Goal: Transaction & Acquisition: Book appointment/travel/reservation

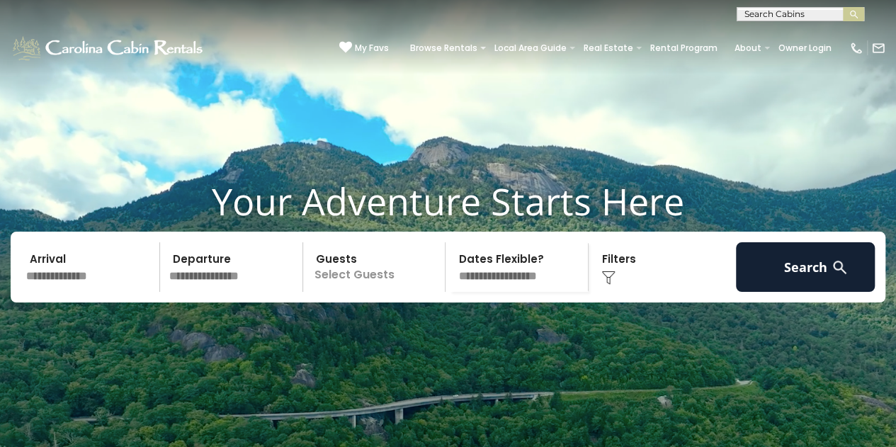
click at [90, 278] on input "text" at bounding box center [90, 267] width 139 height 50
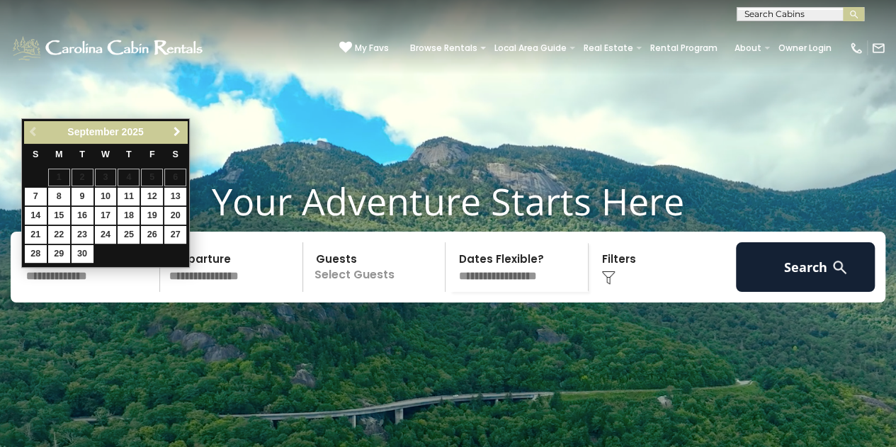
click at [180, 130] on span "Next" at bounding box center [176, 131] width 11 height 11
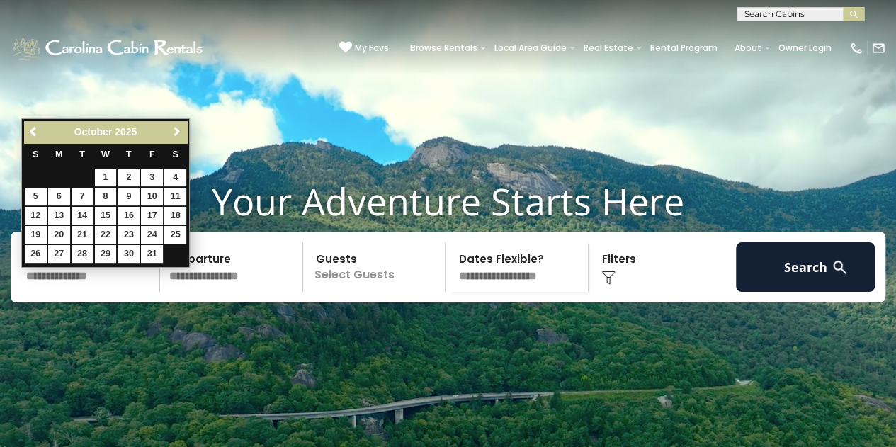
click at [180, 130] on span "Next" at bounding box center [176, 131] width 11 height 11
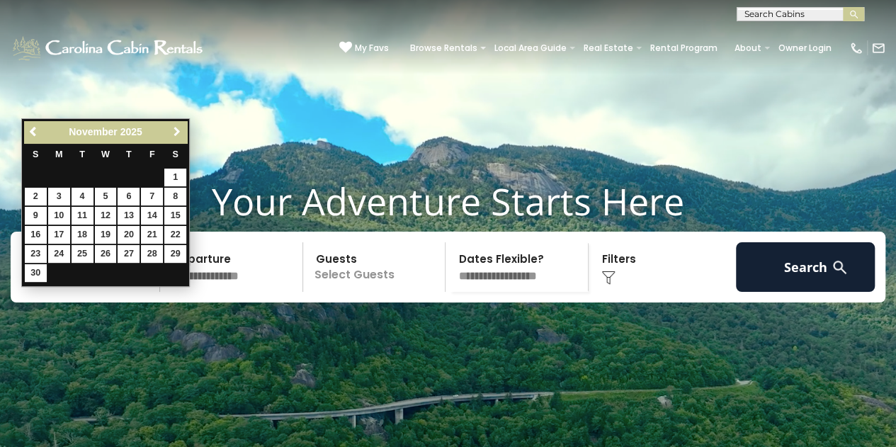
click at [180, 130] on span "Next" at bounding box center [176, 131] width 11 height 11
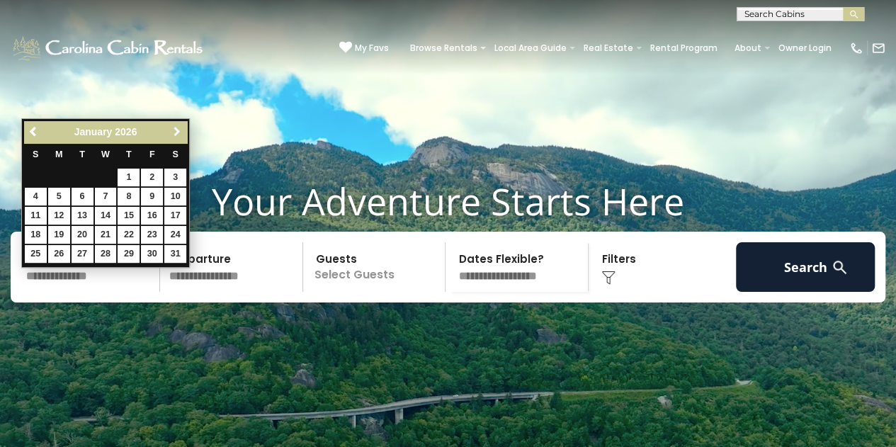
click at [180, 130] on span "Next" at bounding box center [176, 131] width 11 height 11
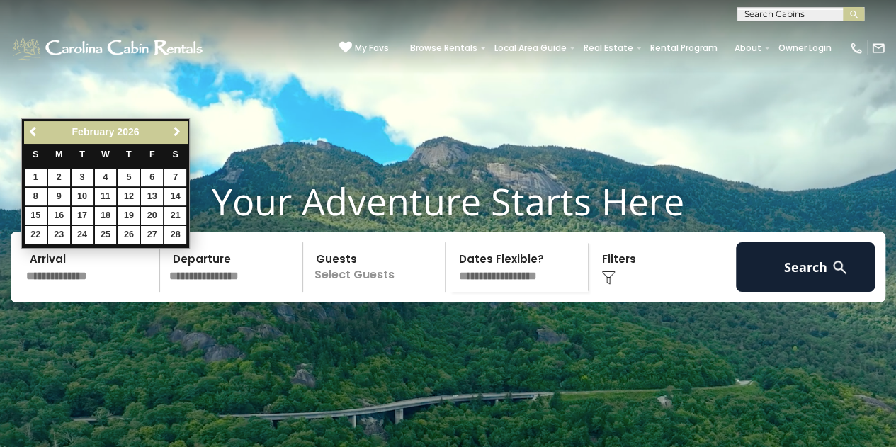
click at [179, 130] on span "Next" at bounding box center [176, 131] width 11 height 11
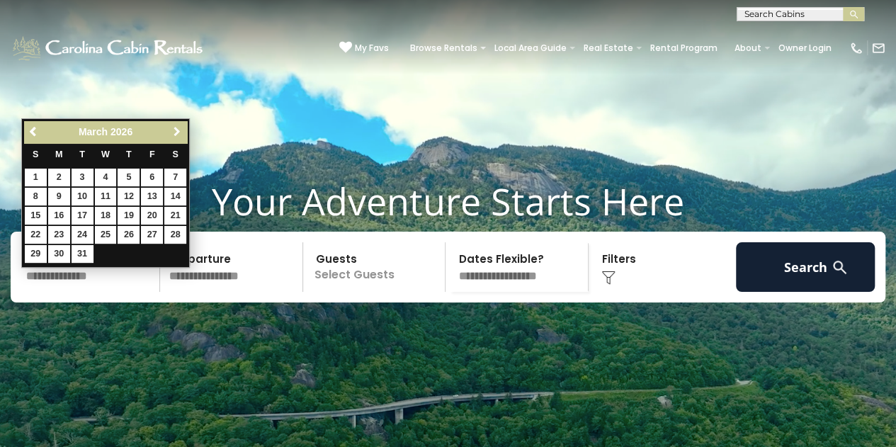
click at [179, 130] on span "Next" at bounding box center [176, 131] width 11 height 11
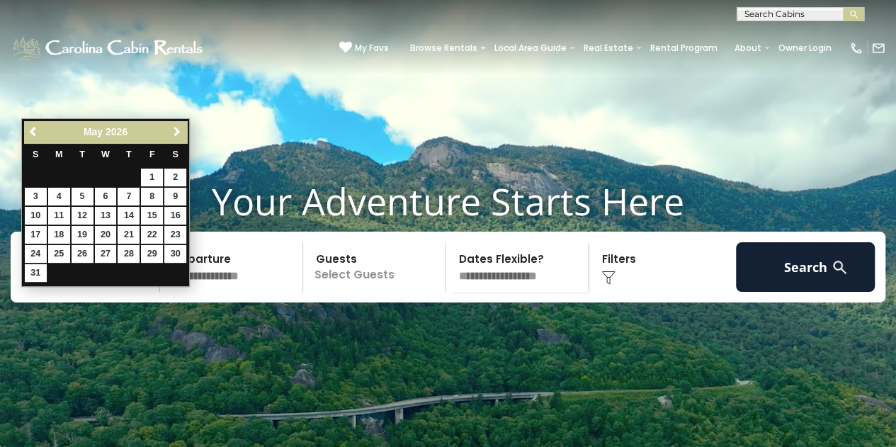
click at [179, 130] on span "Next" at bounding box center [176, 131] width 11 height 11
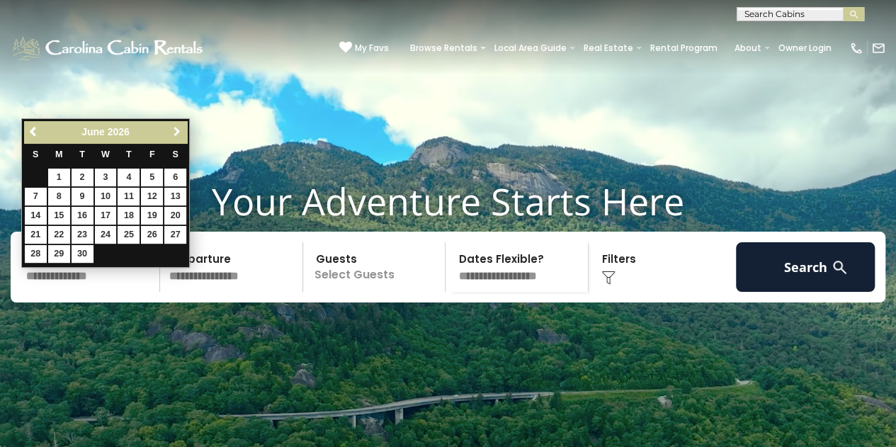
click at [179, 130] on span "Next" at bounding box center [176, 131] width 11 height 11
click at [38, 219] on link "12" at bounding box center [36, 216] width 22 height 18
type input "*******"
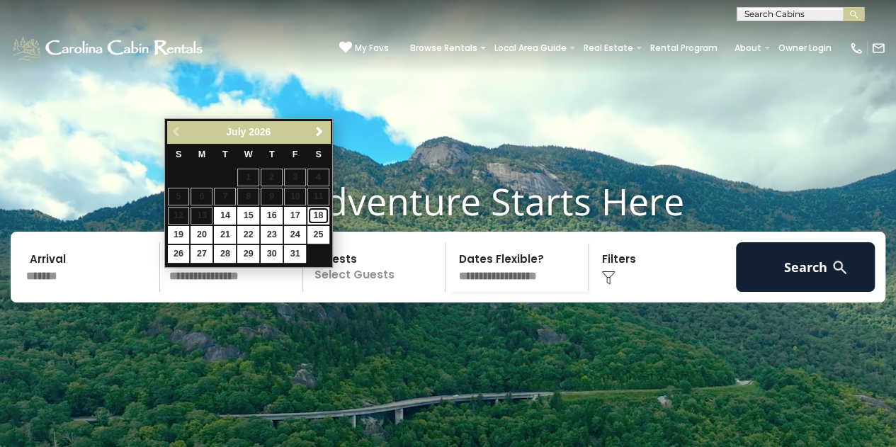
click at [324, 212] on link "18" at bounding box center [318, 216] width 22 height 18
type input "*******"
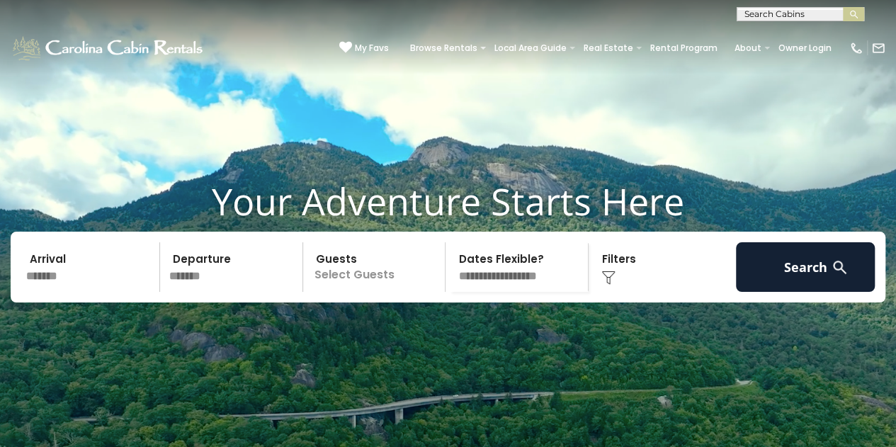
click at [477, 302] on div "Arrival ******* Departure ******* Guests Select Guests Guests - 0 + + **" at bounding box center [448, 267] width 875 height 71
click at [402, 287] on p "Select Guests" at bounding box center [376, 267] width 138 height 50
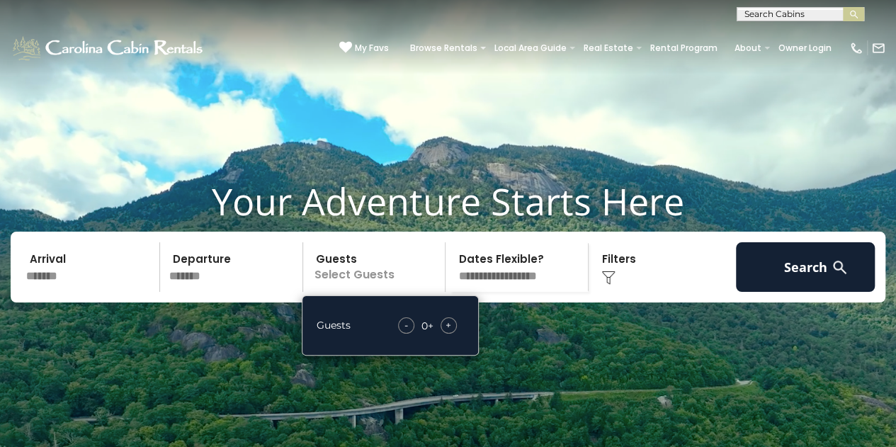
click at [448, 332] on span "+" at bounding box center [449, 325] width 6 height 14
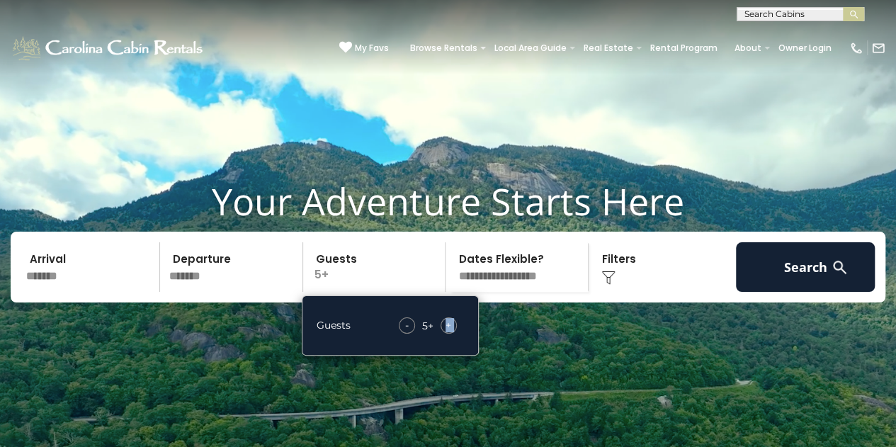
click at [448, 332] on span "+" at bounding box center [449, 325] width 6 height 14
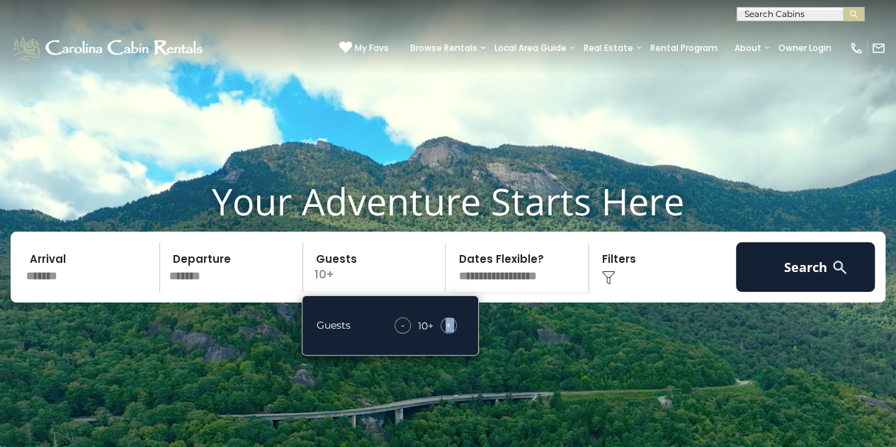
click at [448, 332] on span "+" at bounding box center [449, 325] width 6 height 14
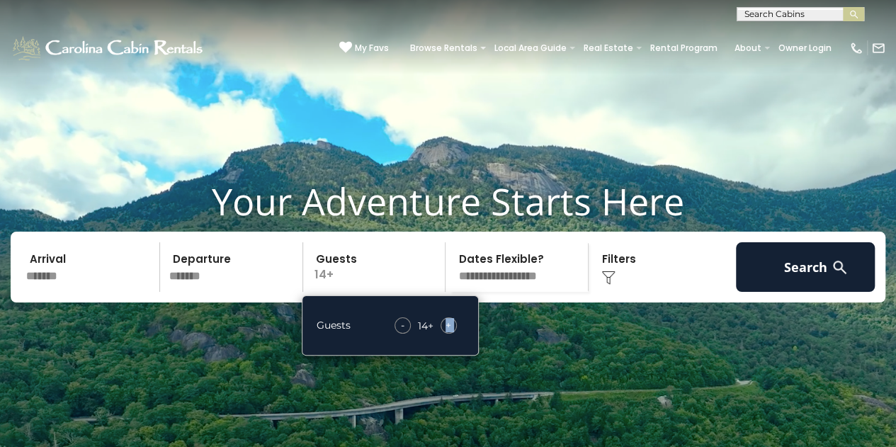
click at [448, 332] on span "+" at bounding box center [449, 325] width 6 height 14
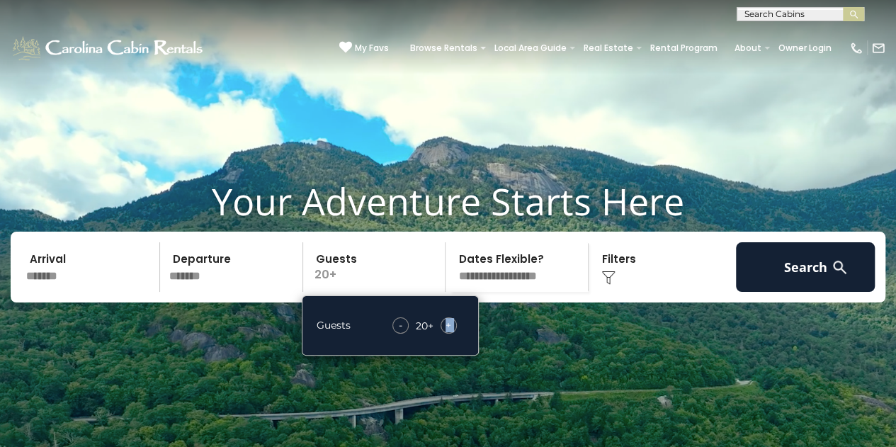
click at [448, 332] on span "+" at bounding box center [449, 325] width 6 height 14
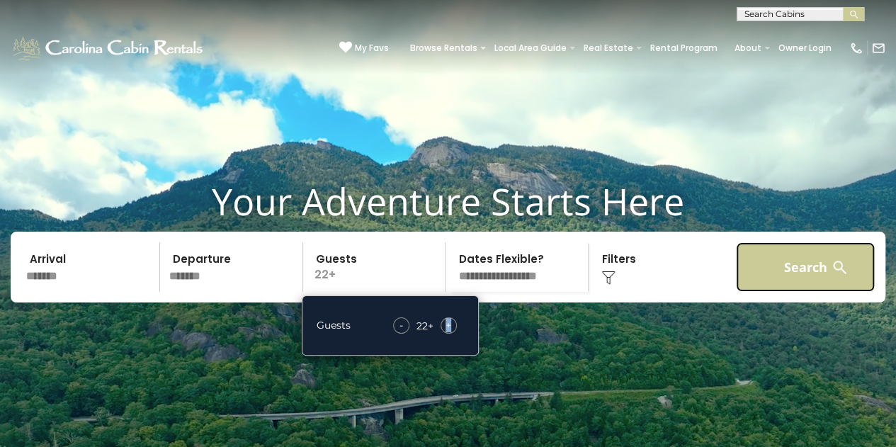
click at [771, 283] on button "Search" at bounding box center [805, 267] width 139 height 50
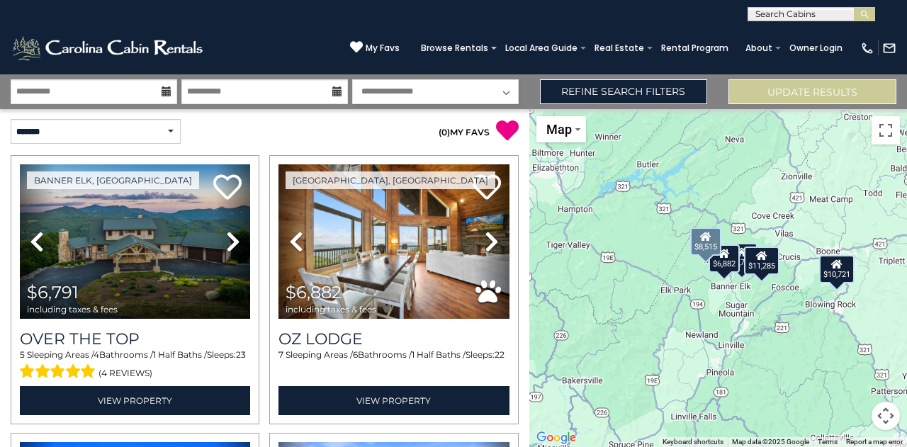
scroll to position [1, 0]
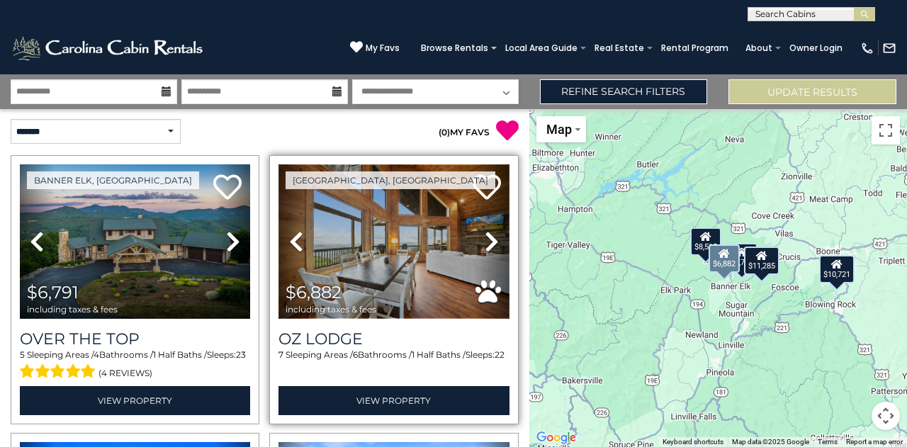
click at [406, 215] on img at bounding box center [393, 241] width 230 height 154
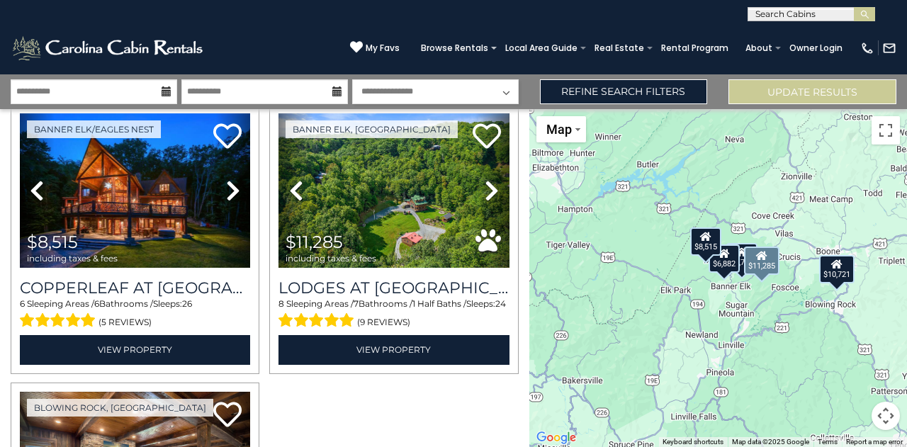
scroll to position [370, 0]
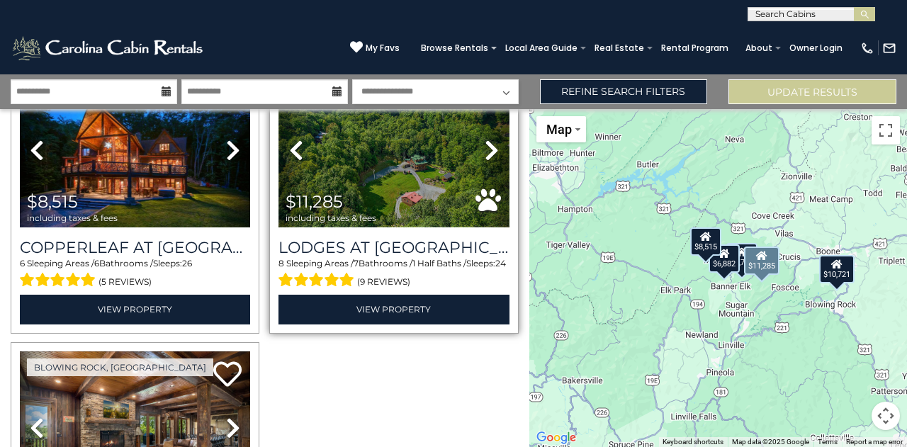
click at [413, 154] on img at bounding box center [393, 150] width 230 height 154
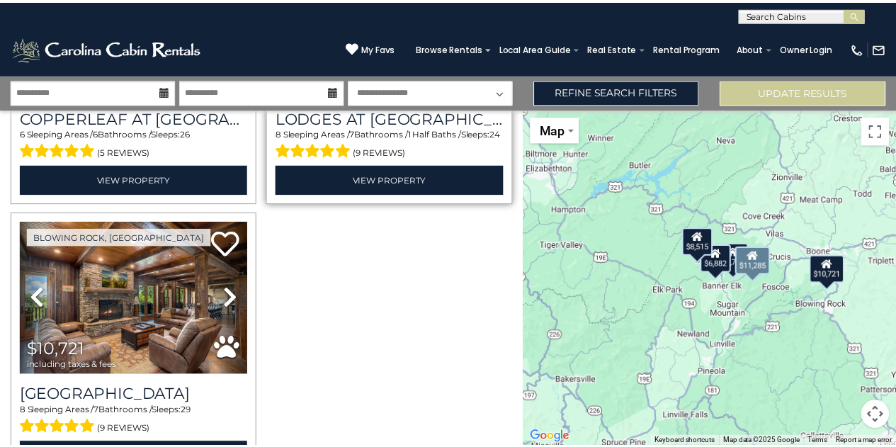
scroll to position [500, 0]
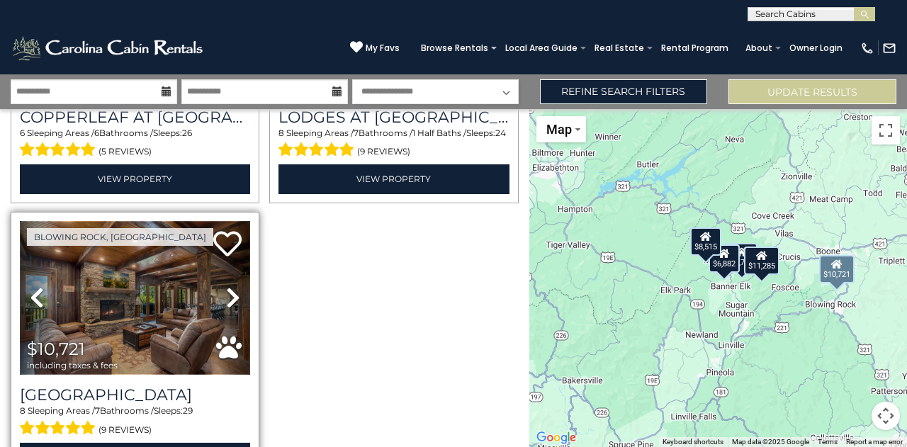
click at [91, 317] on img at bounding box center [135, 298] width 230 height 154
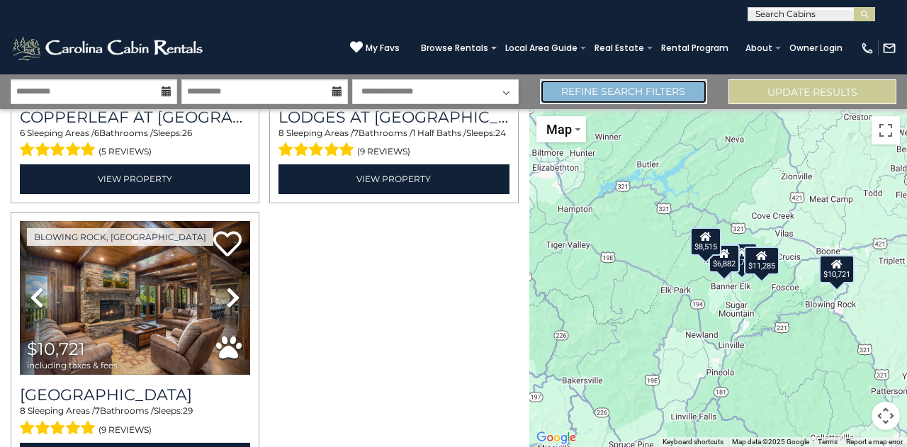
click at [623, 96] on link "Refine Search Filters" at bounding box center [624, 91] width 168 height 25
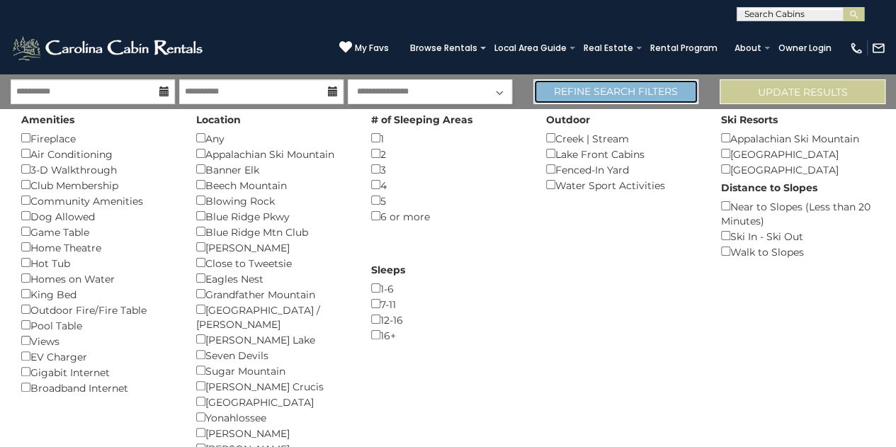
scroll to position [496, 0]
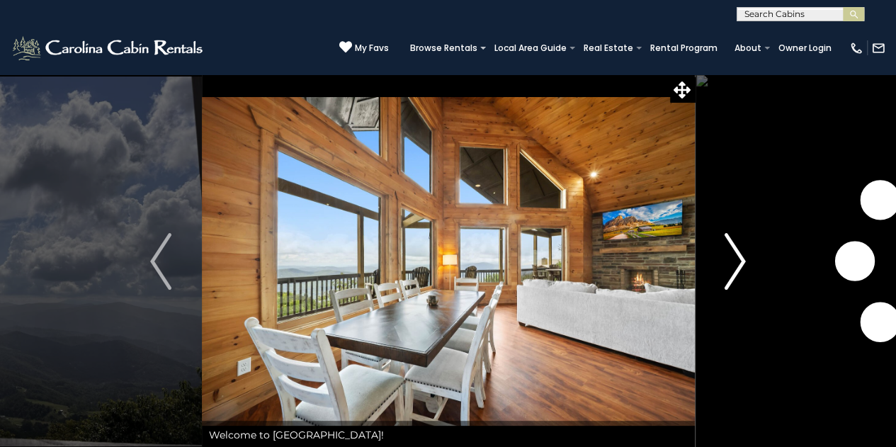
click at [749, 269] on button "Next" at bounding box center [734, 261] width 81 height 375
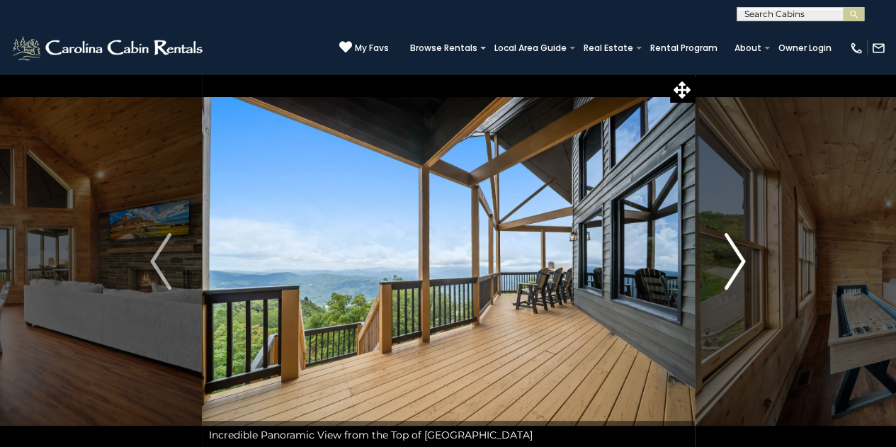
click at [749, 269] on button "Next" at bounding box center [734, 261] width 81 height 375
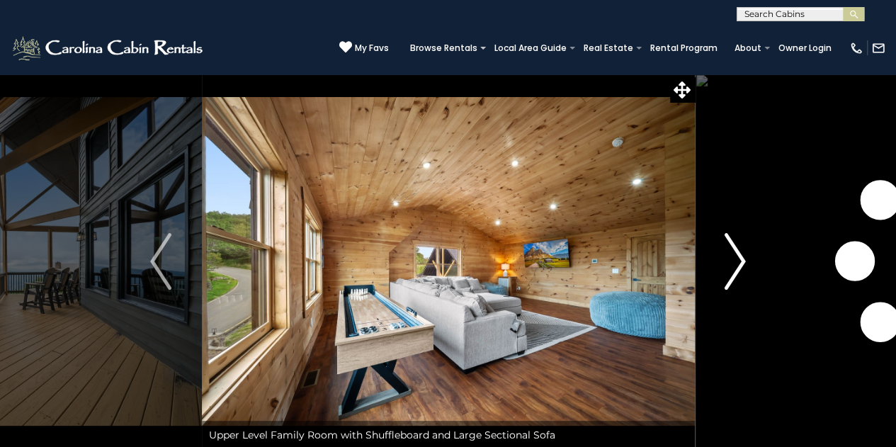
click at [749, 269] on button "Next" at bounding box center [734, 261] width 81 height 375
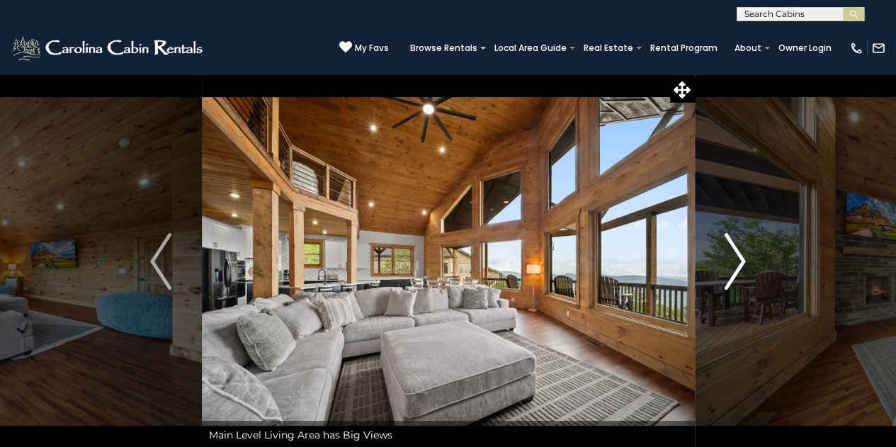
click at [749, 269] on button "Next" at bounding box center [734, 261] width 81 height 375
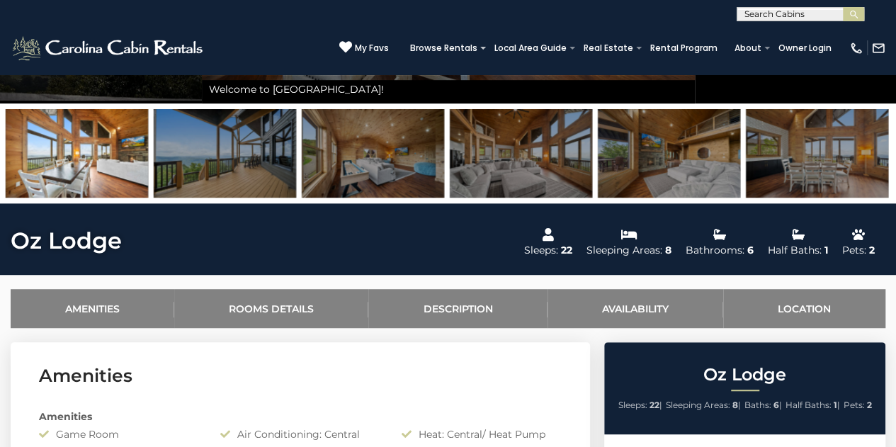
scroll to position [344, 0]
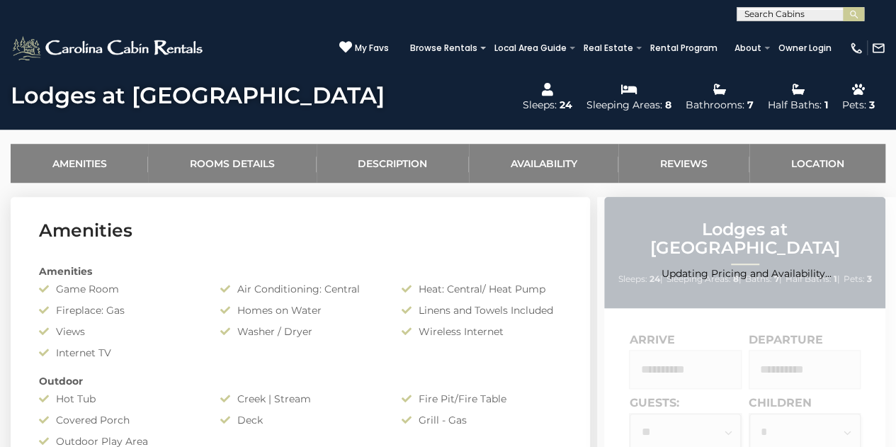
scroll to position [490, 0]
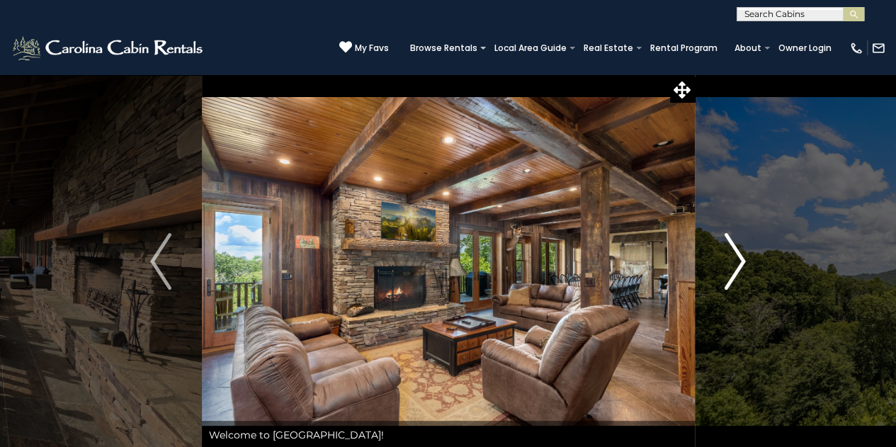
click at [740, 260] on img "Next" at bounding box center [735, 261] width 21 height 57
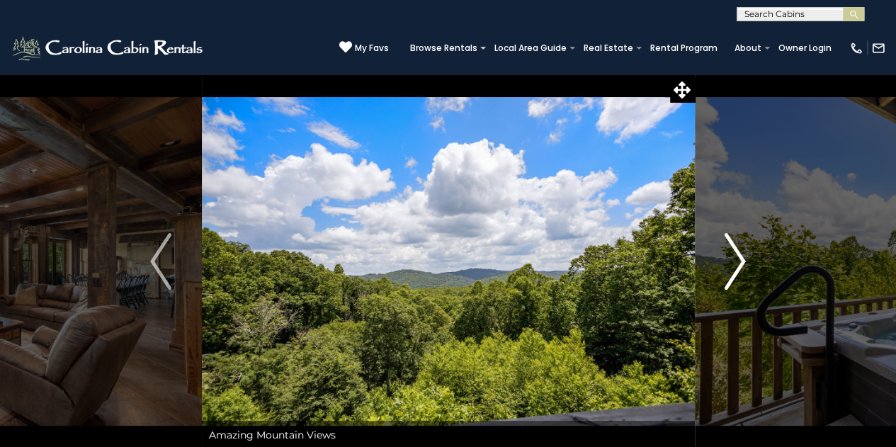
click at [740, 260] on img "Next" at bounding box center [735, 261] width 21 height 57
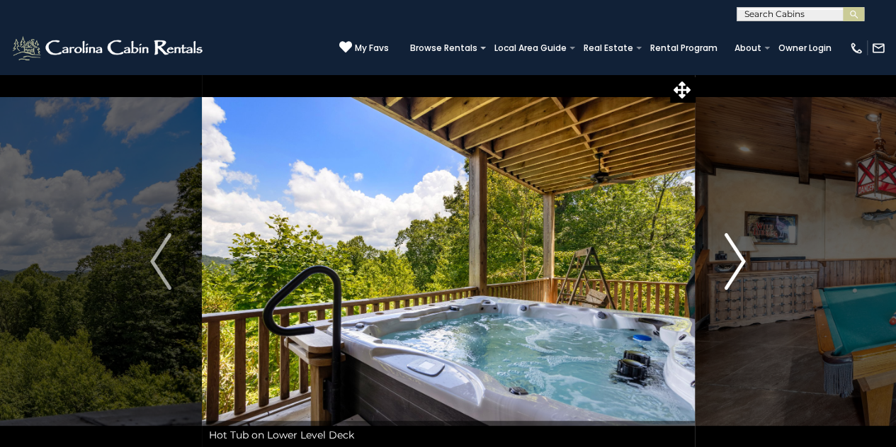
click at [740, 260] on img "Next" at bounding box center [735, 261] width 21 height 57
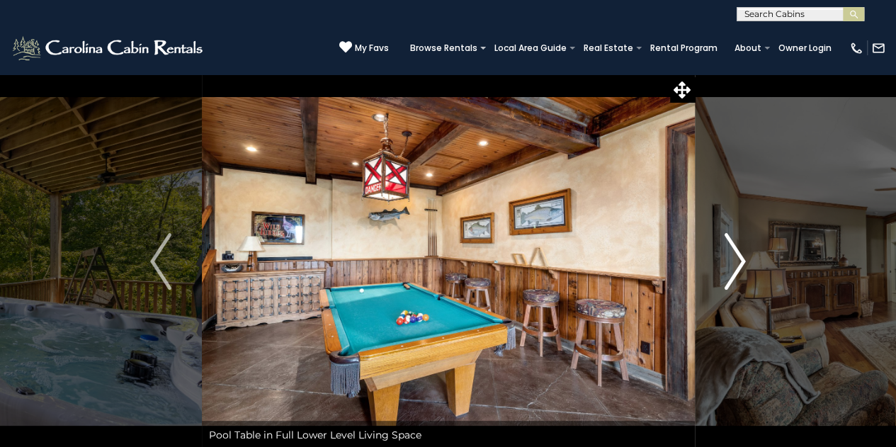
click at [740, 260] on img "Next" at bounding box center [735, 261] width 21 height 57
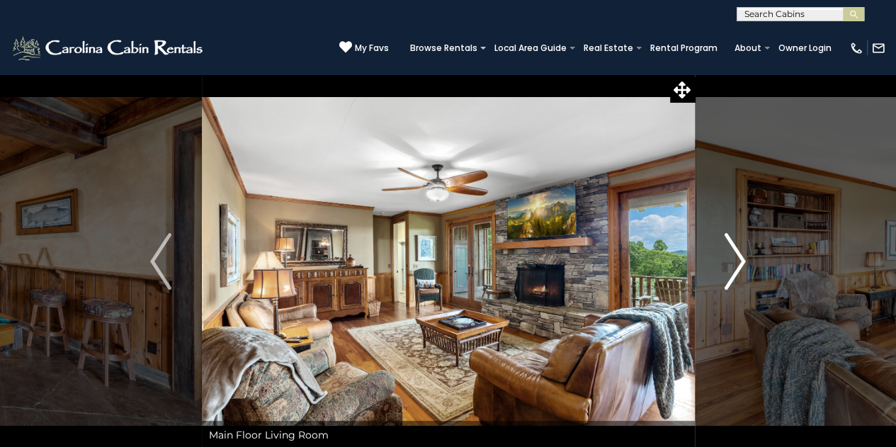
click at [740, 260] on img "Next" at bounding box center [735, 261] width 21 height 57
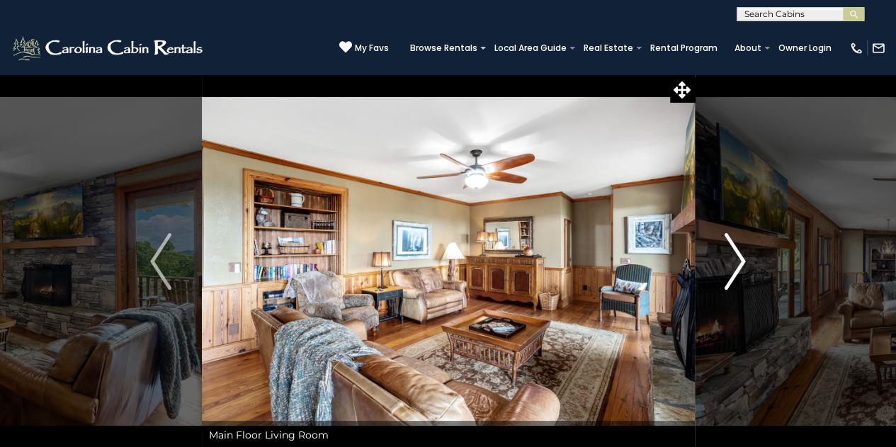
click at [740, 260] on img "Next" at bounding box center [735, 261] width 21 height 57
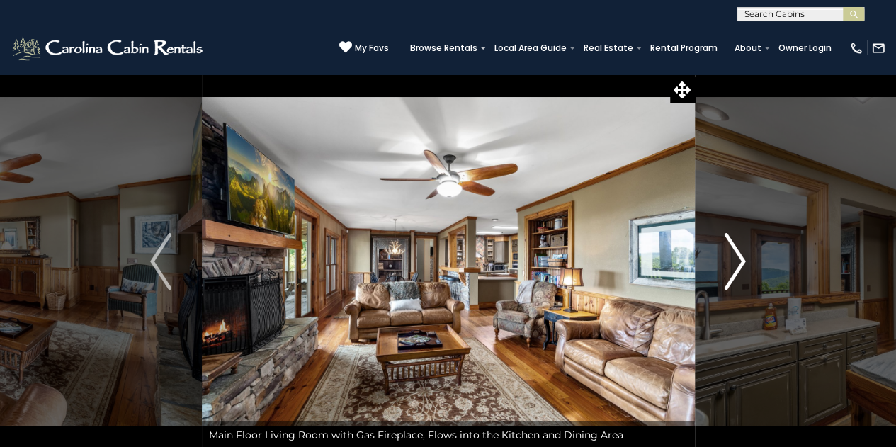
click at [740, 260] on img "Next" at bounding box center [735, 261] width 21 height 57
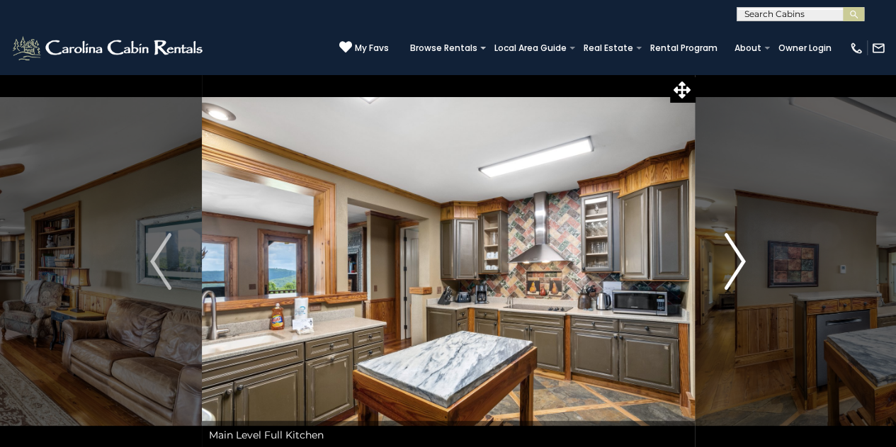
click at [740, 260] on img "Next" at bounding box center [735, 261] width 21 height 57
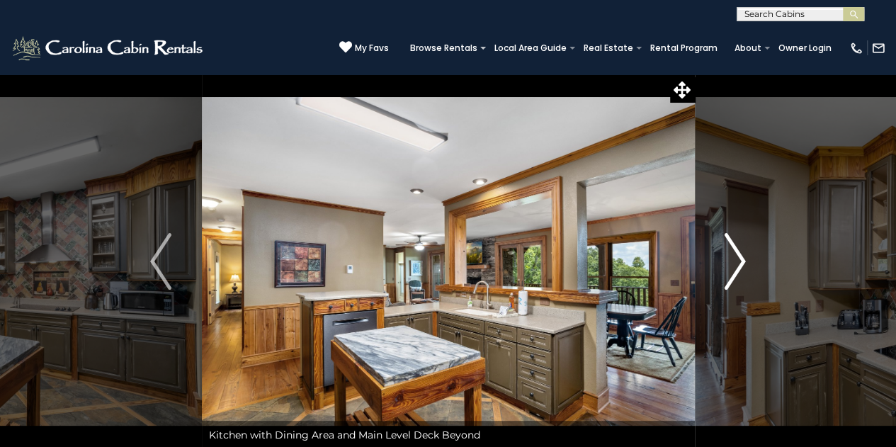
click at [740, 260] on img "Next" at bounding box center [735, 261] width 21 height 57
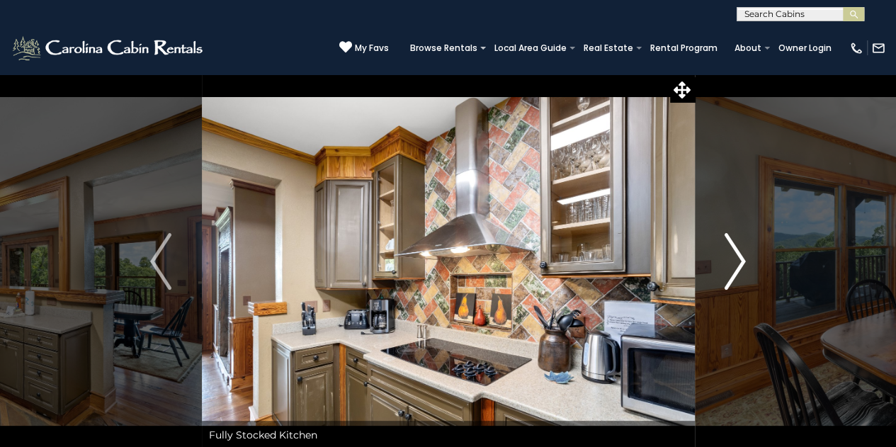
click at [740, 260] on img "Next" at bounding box center [735, 261] width 21 height 57
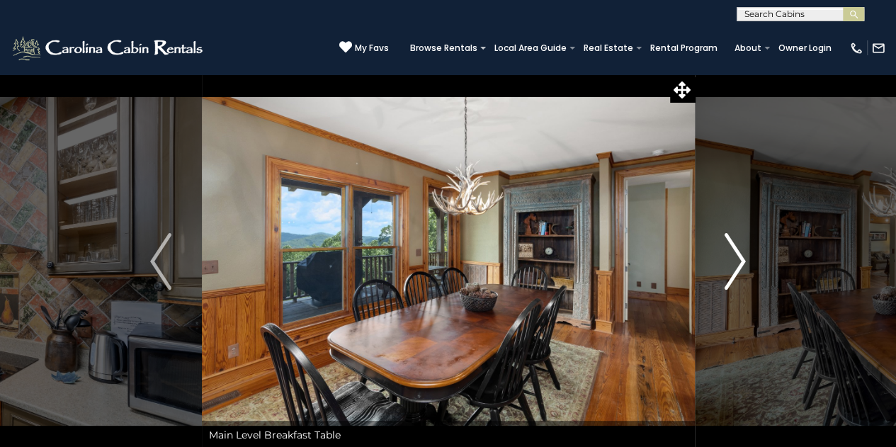
click at [740, 260] on img "Next" at bounding box center [735, 261] width 21 height 57
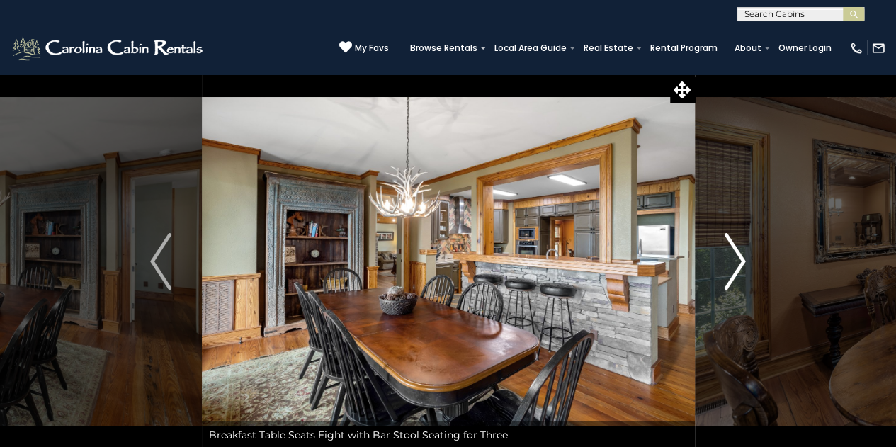
click at [740, 260] on img "Next" at bounding box center [735, 261] width 21 height 57
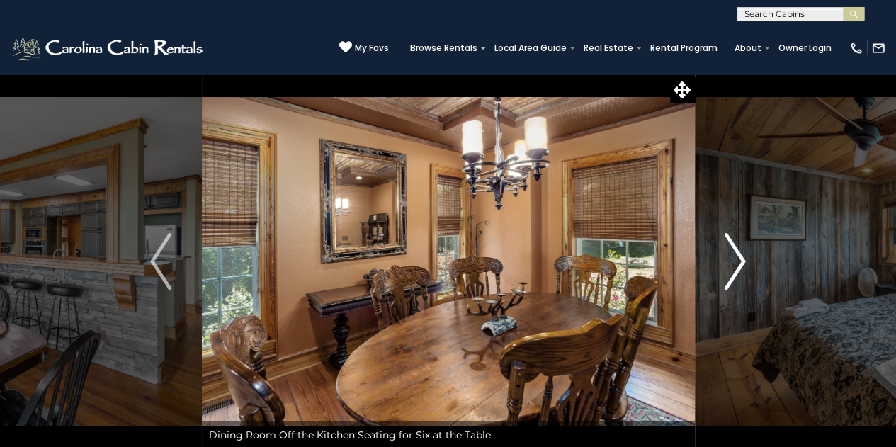
click at [740, 260] on img "Next" at bounding box center [735, 261] width 21 height 57
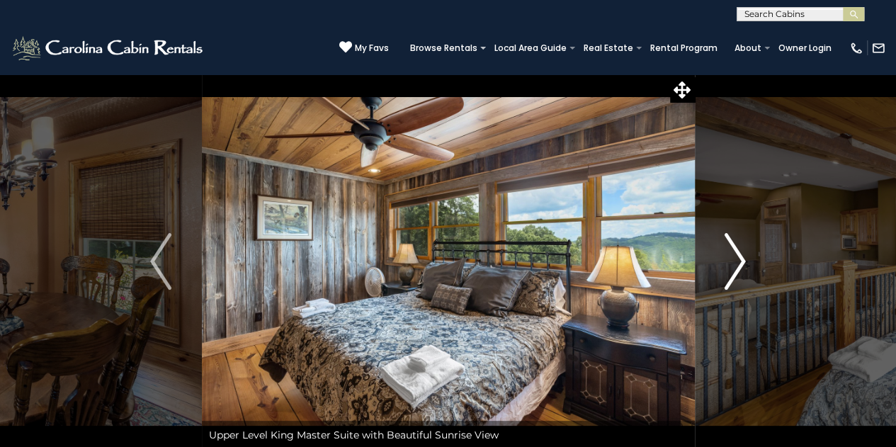
click at [740, 260] on img "Next" at bounding box center [735, 261] width 21 height 57
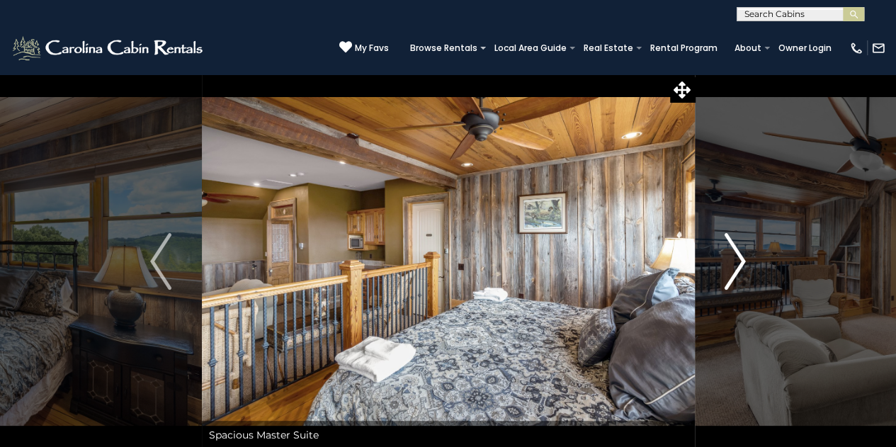
click at [740, 260] on img "Next" at bounding box center [735, 261] width 21 height 57
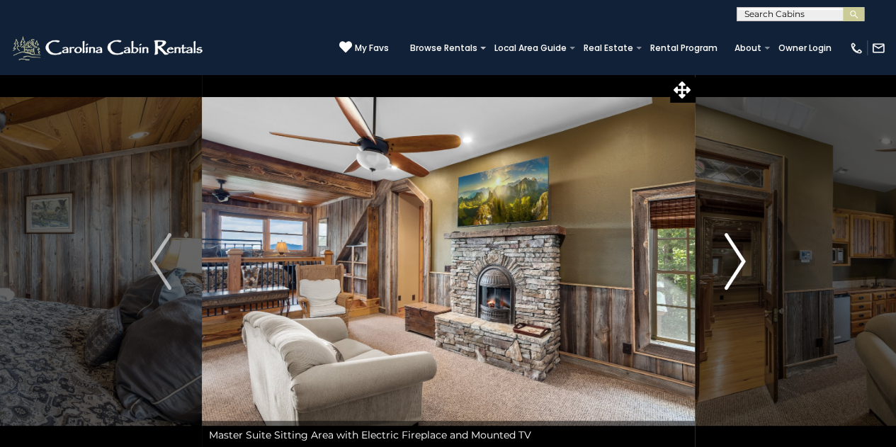
click at [740, 260] on img "Next" at bounding box center [735, 261] width 21 height 57
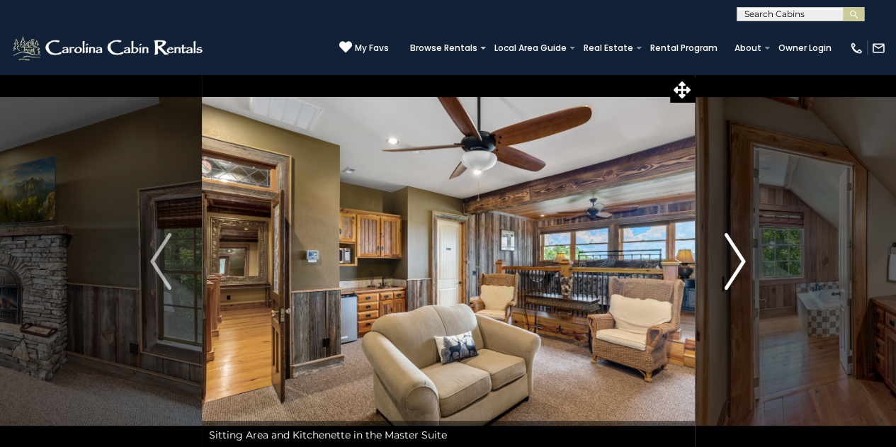
click at [740, 260] on img "Next" at bounding box center [735, 261] width 21 height 57
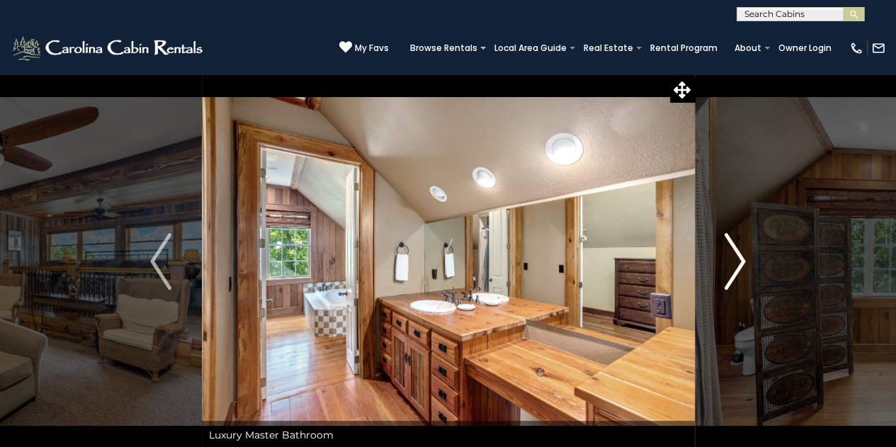
click at [740, 260] on img "Next" at bounding box center [735, 261] width 21 height 57
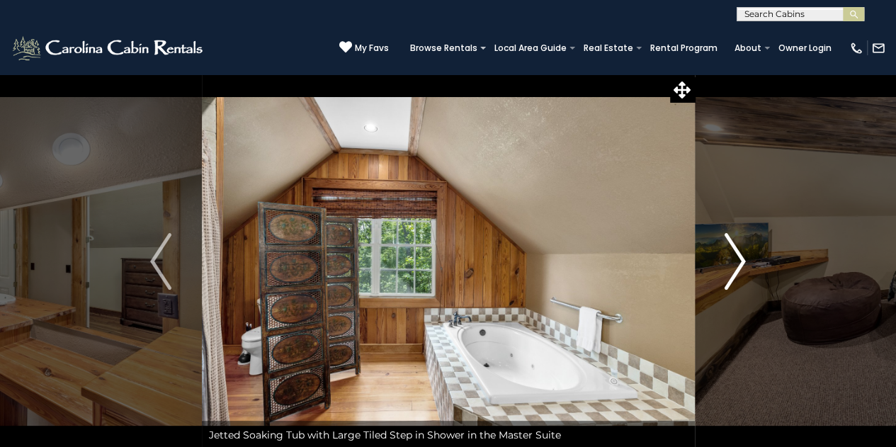
click at [740, 260] on img "Next" at bounding box center [735, 261] width 21 height 57
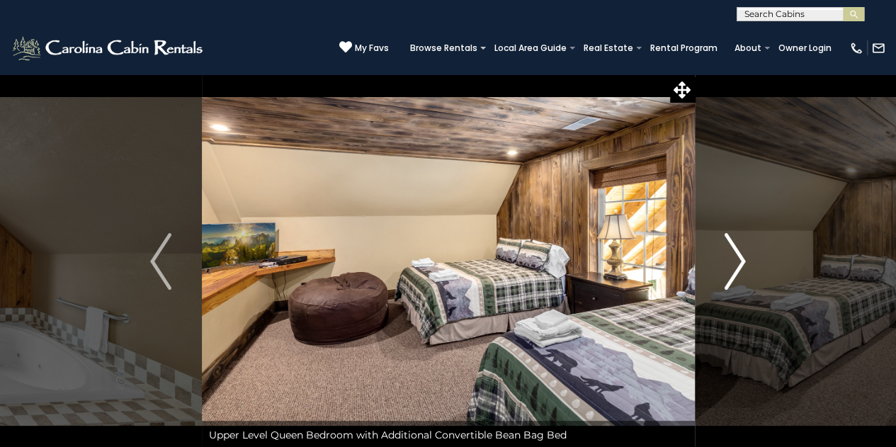
click at [740, 260] on img "Next" at bounding box center [735, 261] width 21 height 57
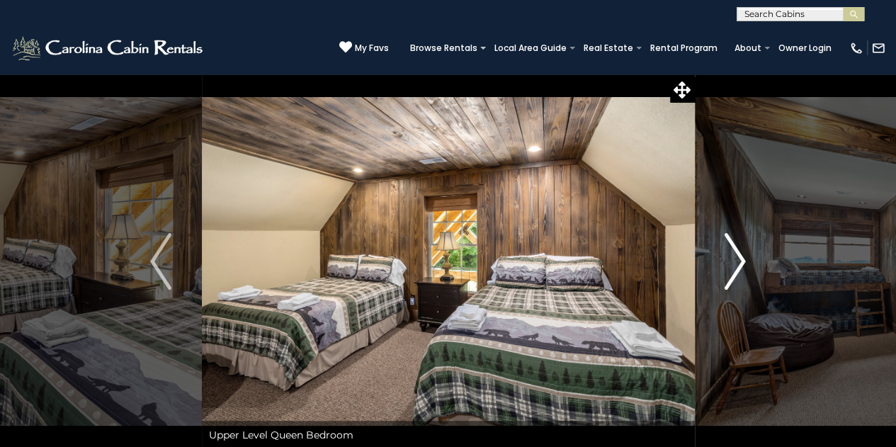
click at [740, 260] on img "Next" at bounding box center [735, 261] width 21 height 57
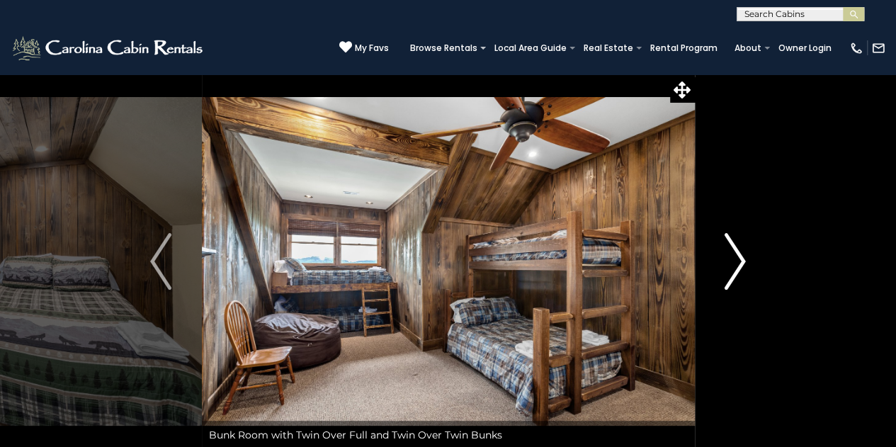
click at [740, 260] on img "Next" at bounding box center [735, 261] width 21 height 57
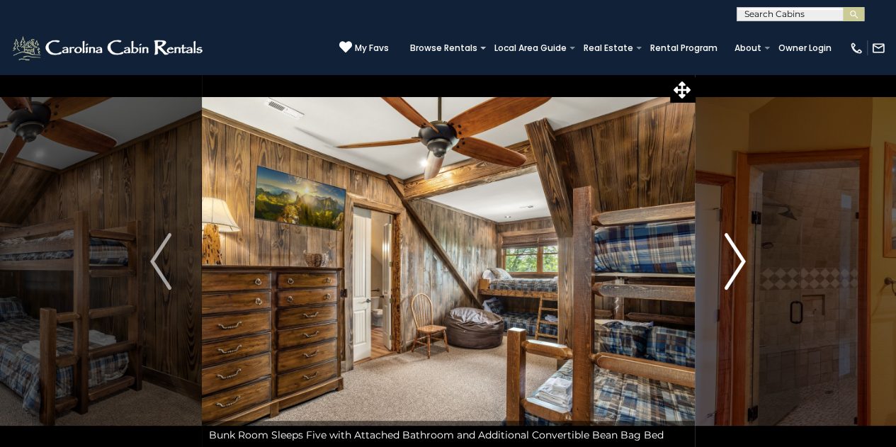
click at [740, 260] on img "Next" at bounding box center [735, 261] width 21 height 57
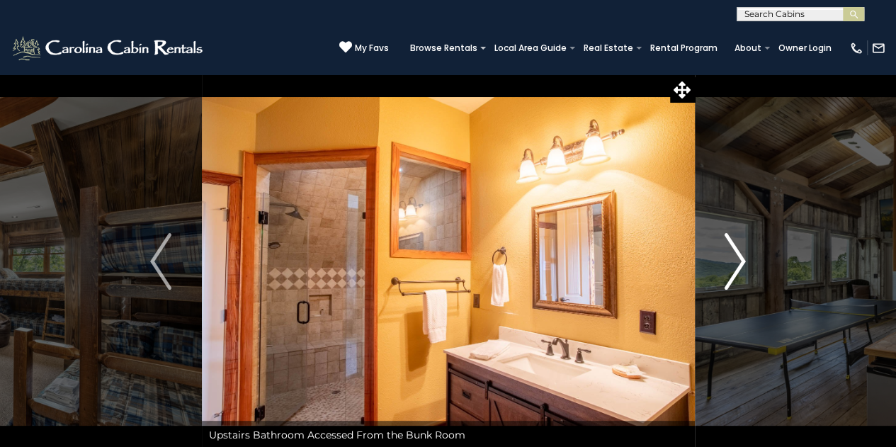
click at [740, 260] on img "Next" at bounding box center [735, 261] width 21 height 57
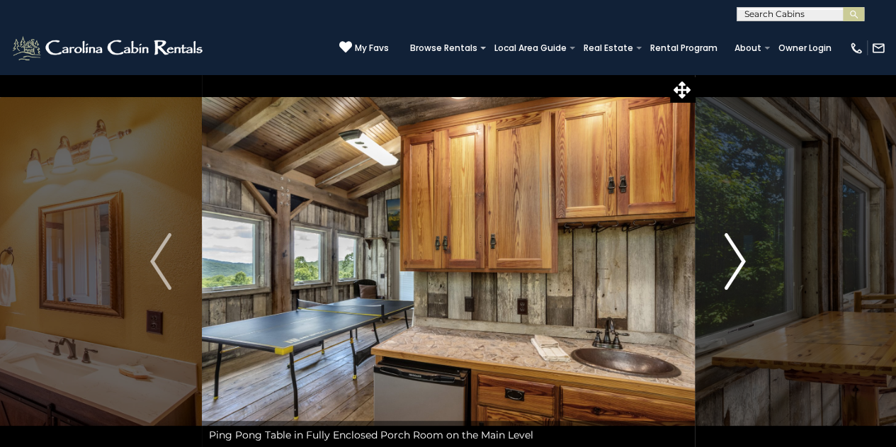
click at [740, 260] on img "Next" at bounding box center [735, 261] width 21 height 57
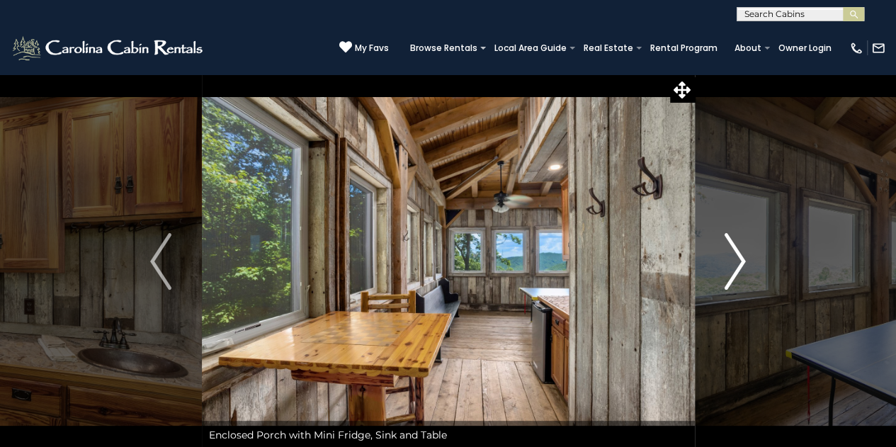
click at [740, 260] on img "Next" at bounding box center [735, 261] width 21 height 57
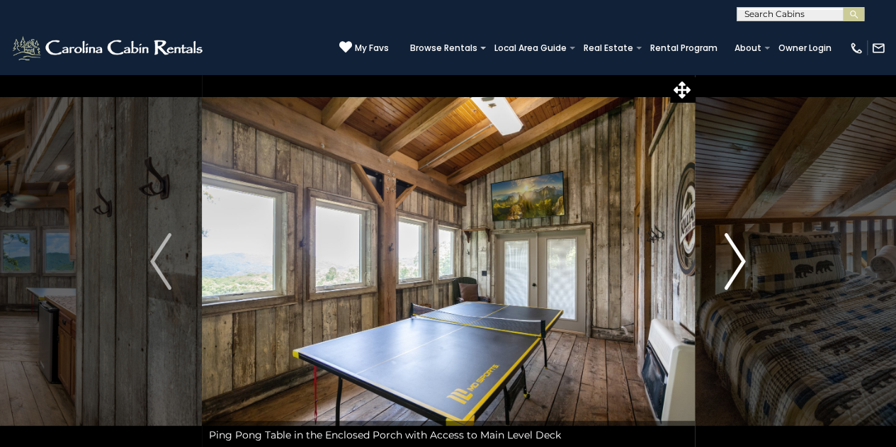
click at [740, 260] on img "Next" at bounding box center [735, 261] width 21 height 57
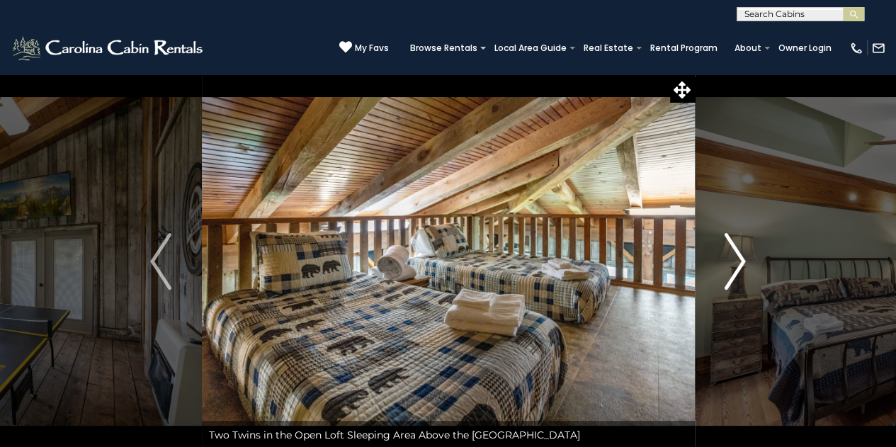
click at [740, 260] on img "Next" at bounding box center [735, 261] width 21 height 57
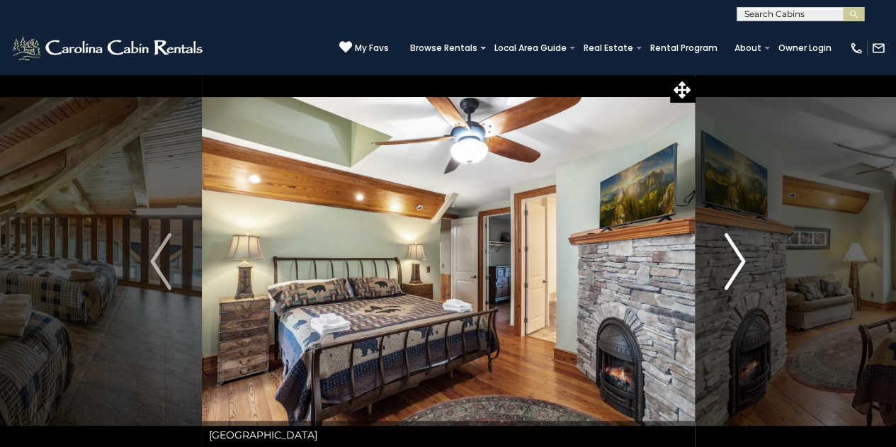
click at [740, 260] on img "Next" at bounding box center [735, 261] width 21 height 57
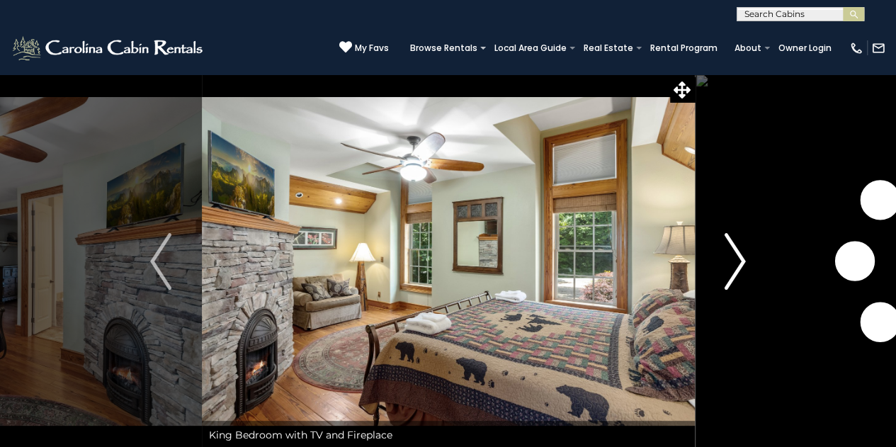
click at [740, 260] on img "Next" at bounding box center [735, 261] width 21 height 57
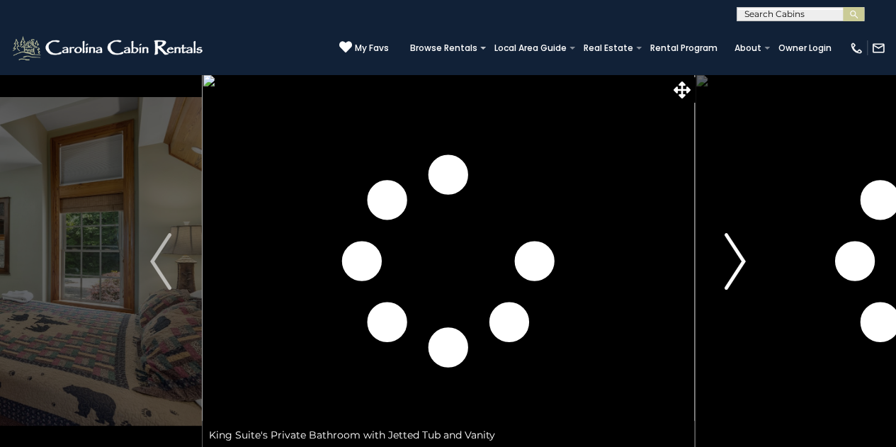
click at [740, 260] on img "Next" at bounding box center [735, 261] width 21 height 57
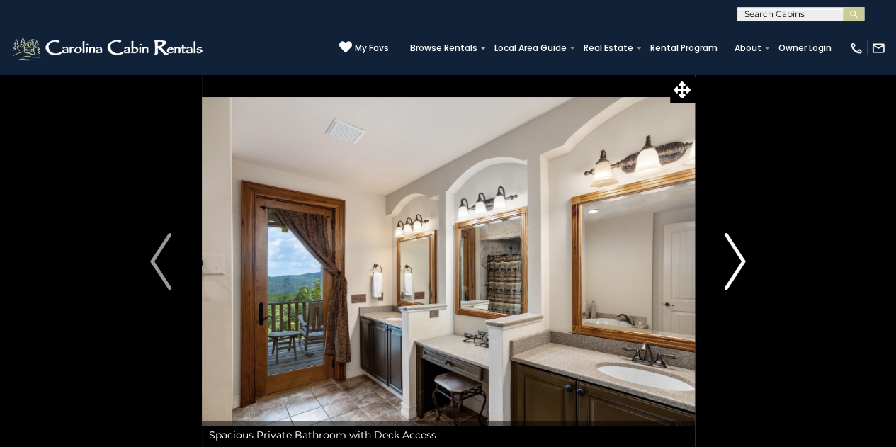
click at [740, 260] on img "Next" at bounding box center [735, 261] width 21 height 57
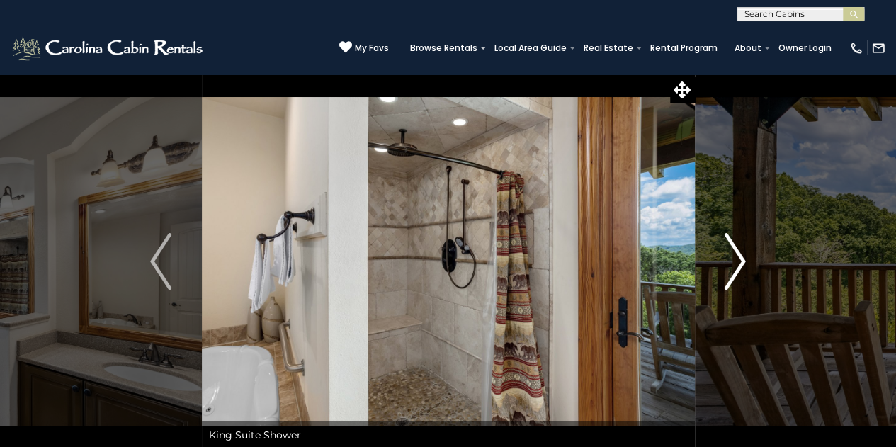
click at [740, 260] on img "Next" at bounding box center [735, 261] width 21 height 57
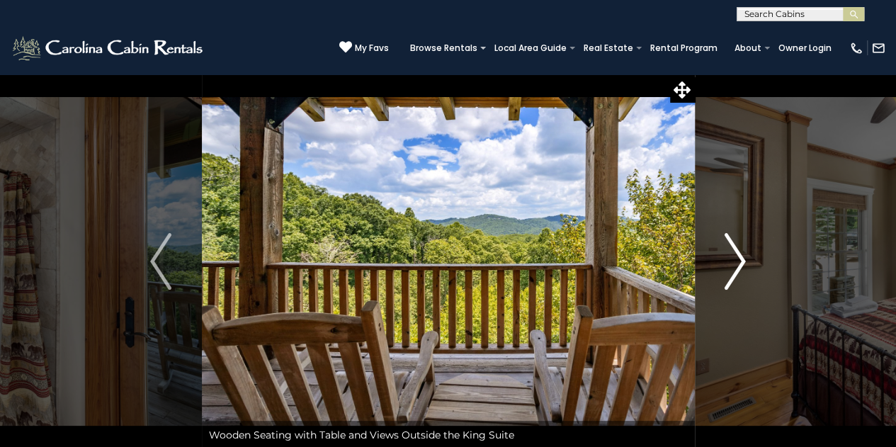
click at [740, 260] on img "Next" at bounding box center [735, 261] width 21 height 57
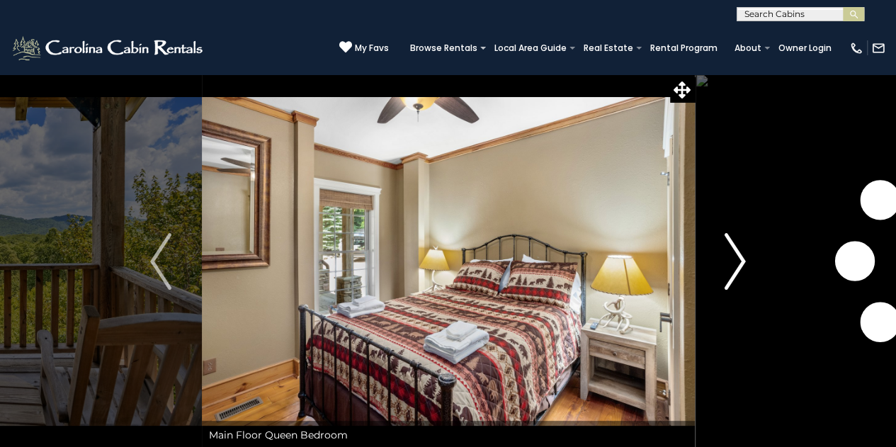
click at [740, 260] on img "Next" at bounding box center [735, 261] width 21 height 57
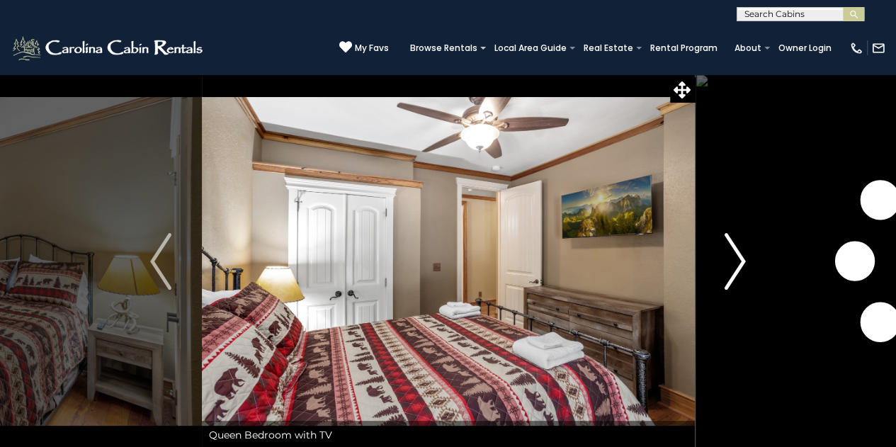
click at [740, 260] on img "Next" at bounding box center [735, 261] width 21 height 57
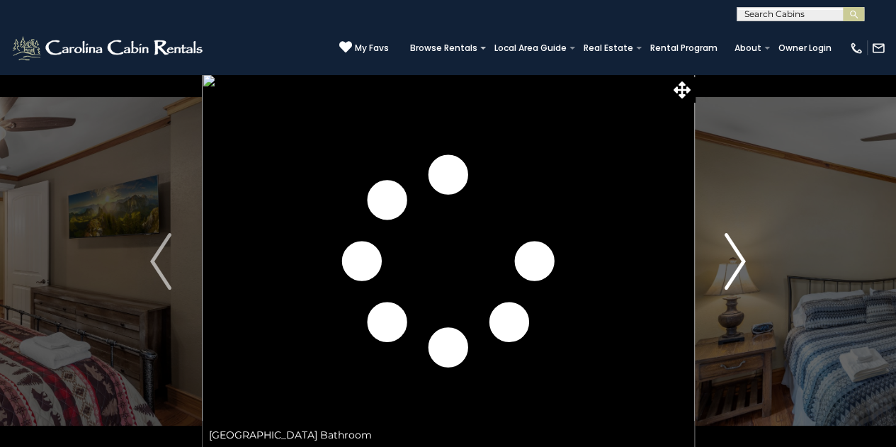
click at [740, 260] on img "Next" at bounding box center [735, 261] width 21 height 57
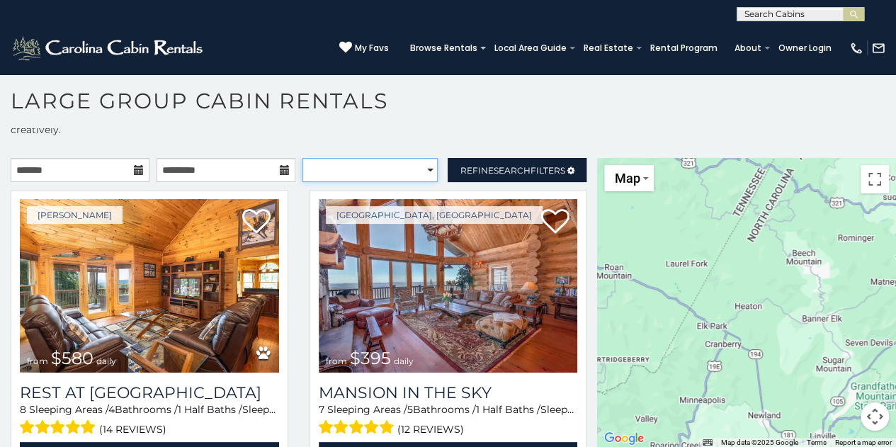
click at [353, 171] on select "**********" at bounding box center [370, 170] width 136 height 24
select select "**********"
click at [302, 158] on select "**********" at bounding box center [370, 170] width 136 height 24
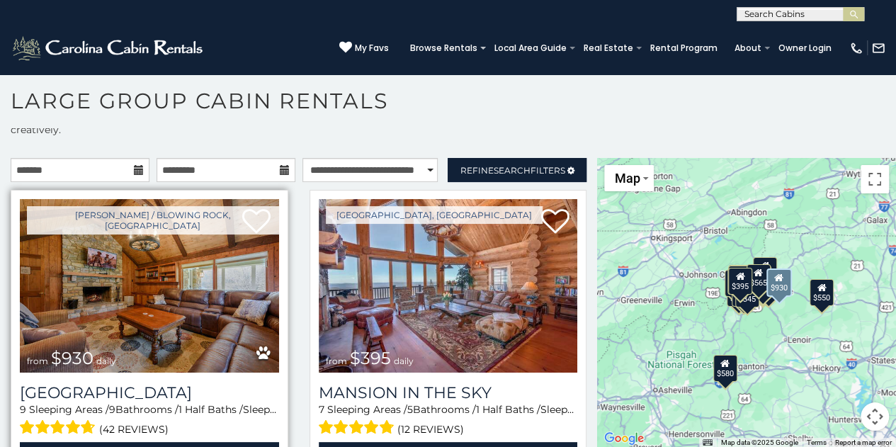
click at [150, 298] on img at bounding box center [149, 286] width 259 height 174
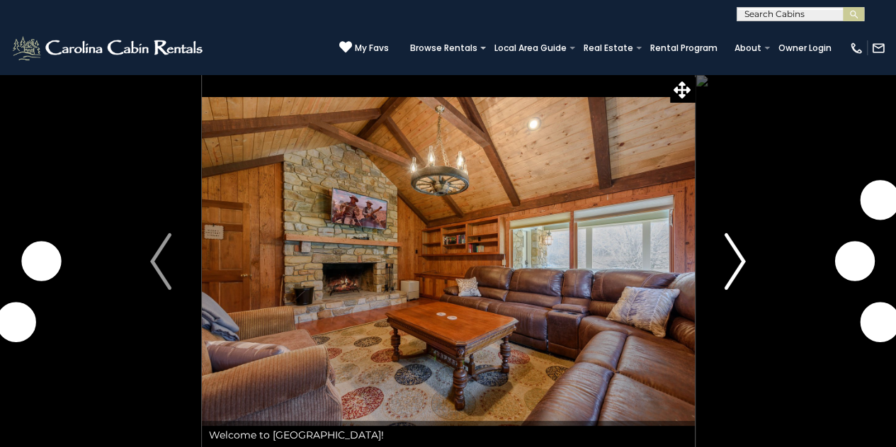
click at [740, 248] on img "Next" at bounding box center [735, 261] width 21 height 57
